Goal: Transaction & Acquisition: Register for event/course

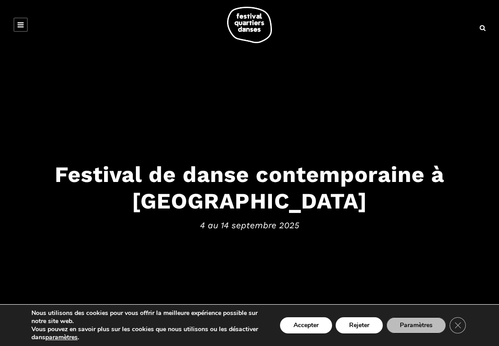
click at [312, 326] on button "Accepter" at bounding box center [306, 325] width 52 height 16
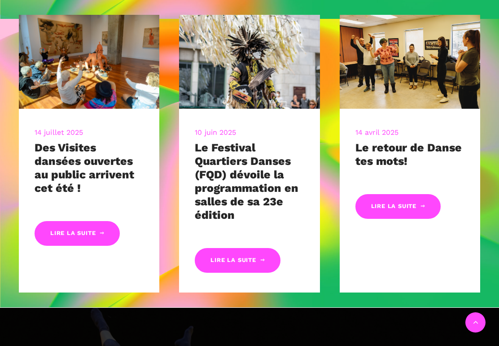
scroll to position [387, 0]
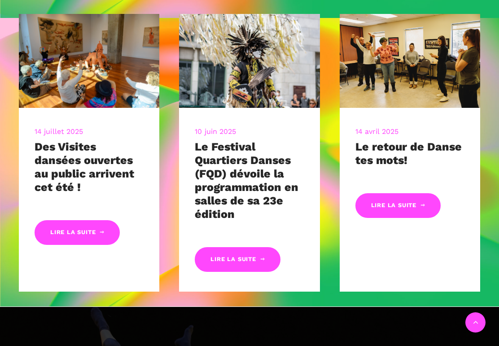
click at [96, 221] on link "Lire la suite" at bounding box center [77, 232] width 85 height 25
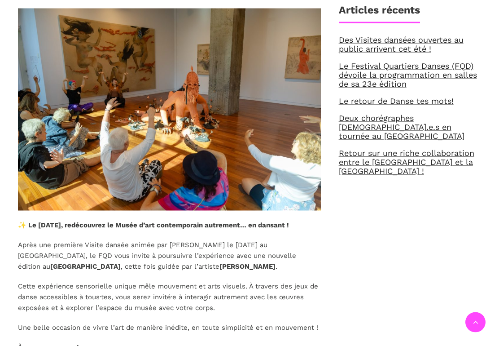
scroll to position [356, 0]
click at [461, 250] on div "✨ Des Visites dansées ouvertes au public arrivent cet été ! ✨ ✨ Le [DATE], redé…" at bounding box center [249, 278] width 481 height 691
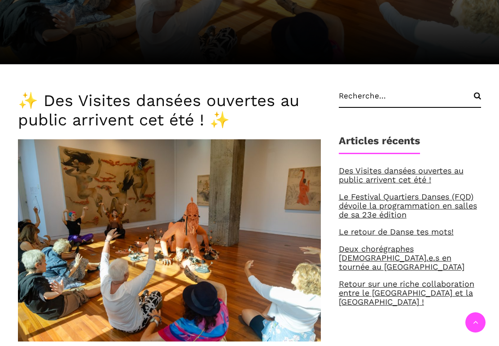
scroll to position [223, 0]
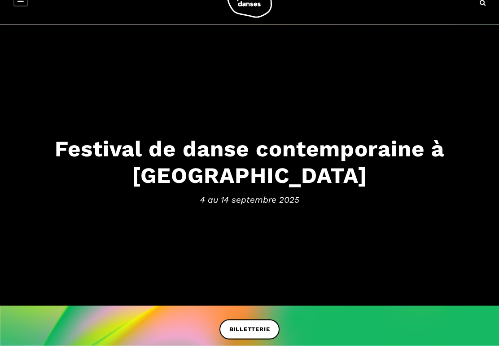
scroll to position [26, 0]
click at [251, 321] on link "BILLETTERIE" at bounding box center [250, 329] width 61 height 20
